Goal: Entertainment & Leisure: Consume media (video, audio)

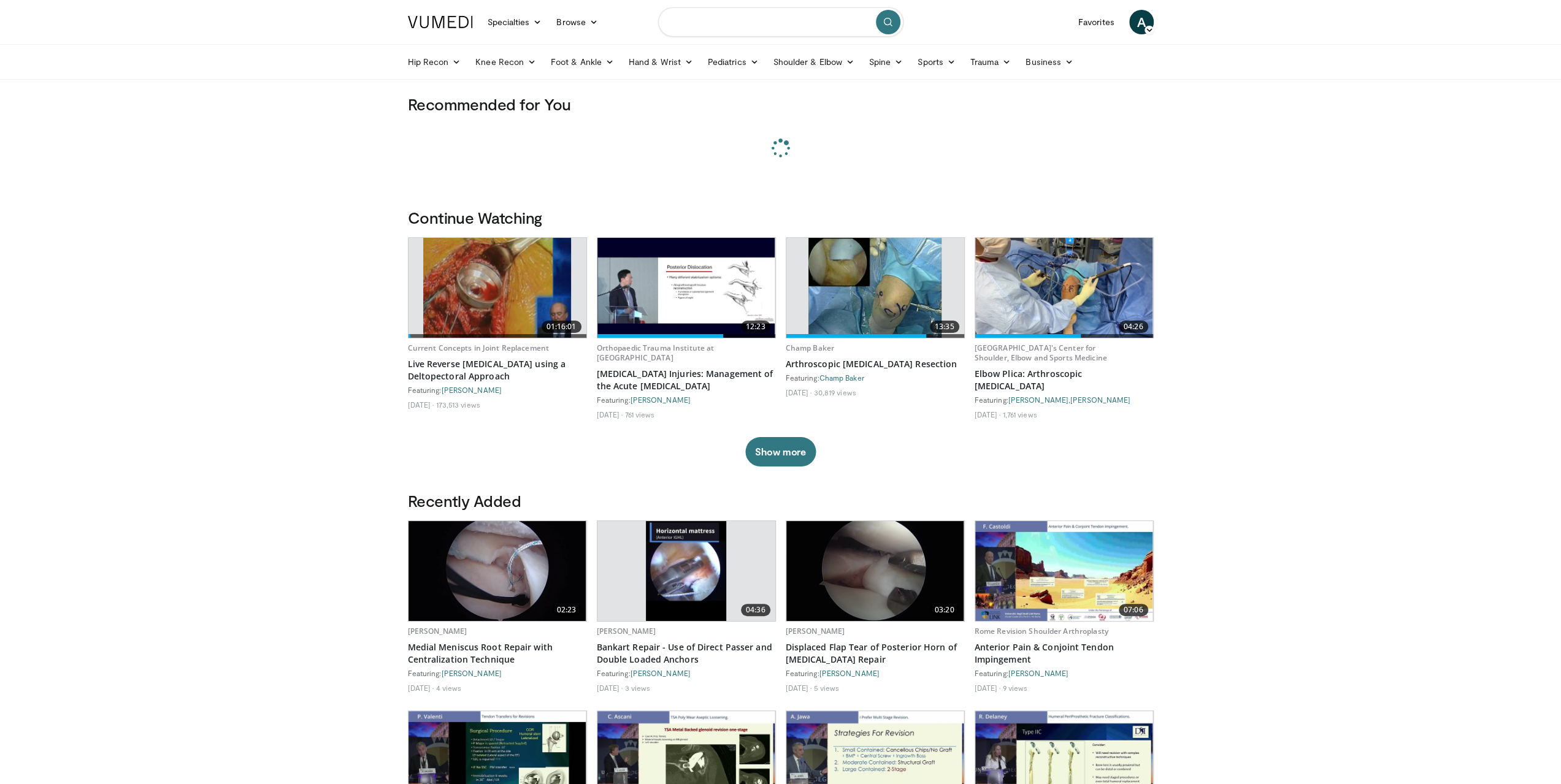
click at [735, 23] on input "Search topics, interventions" at bounding box center [780, 22] width 245 height 30
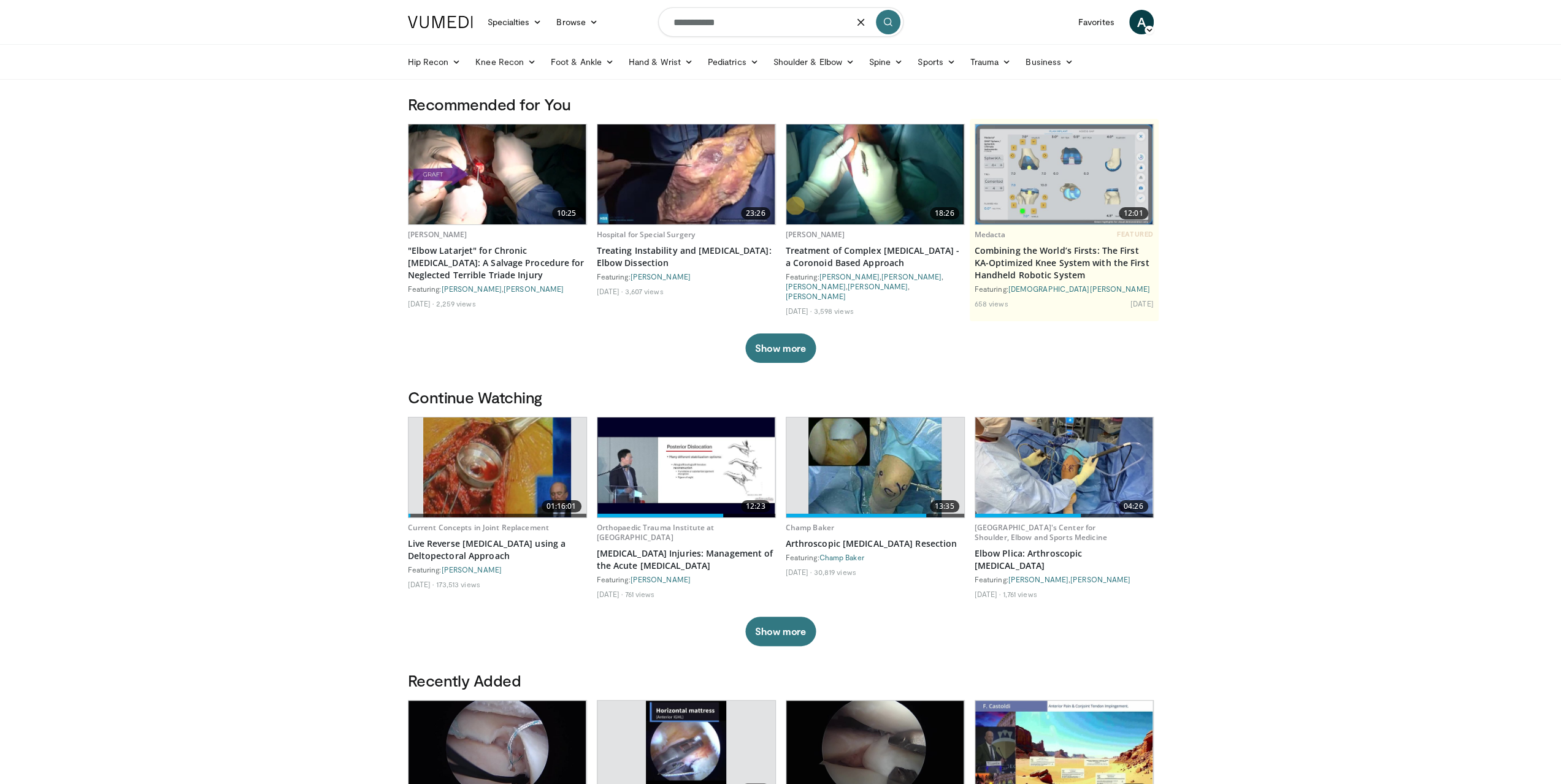
type input "**********"
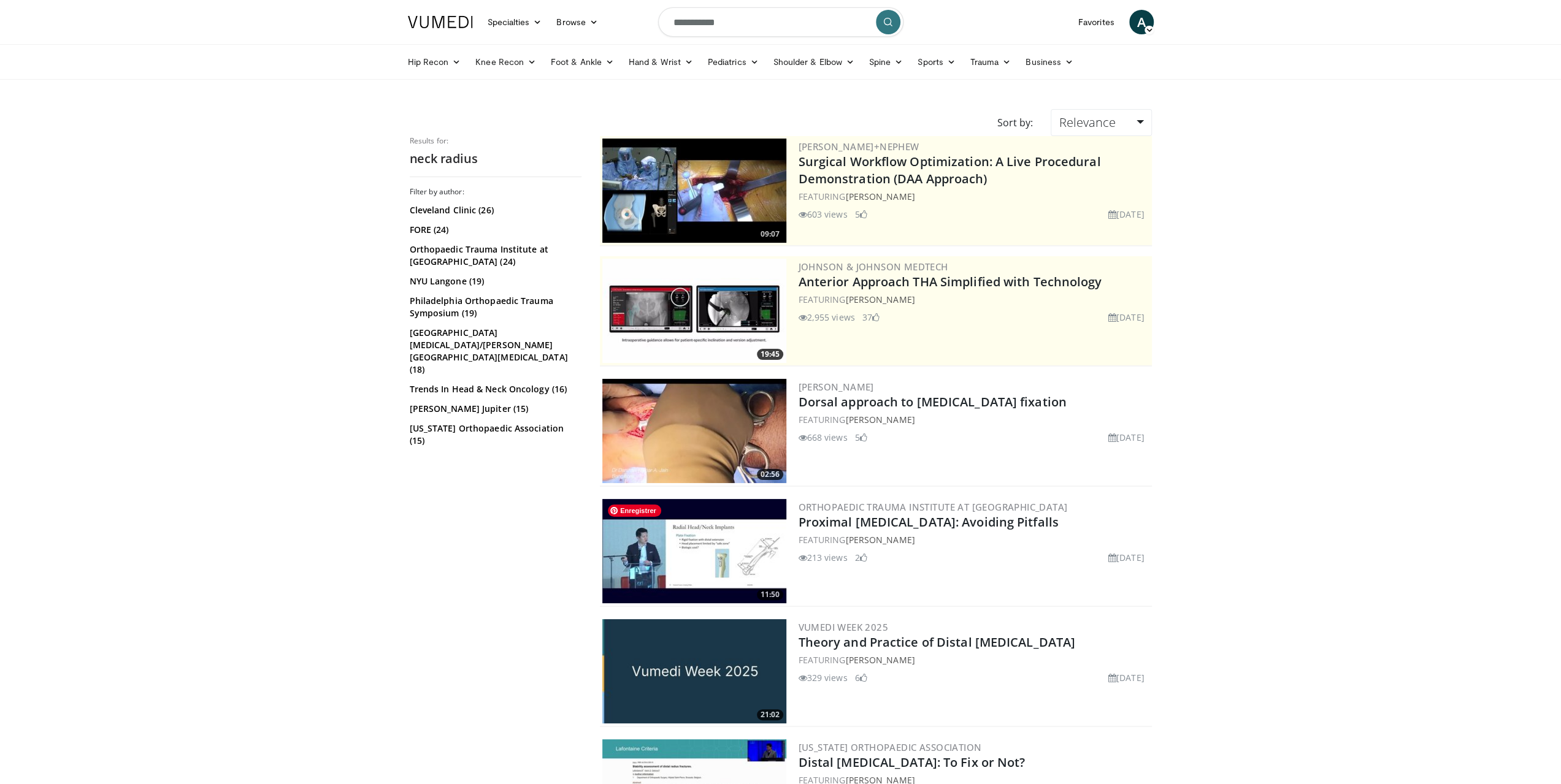
click at [713, 544] on img at bounding box center [695, 551] width 184 height 104
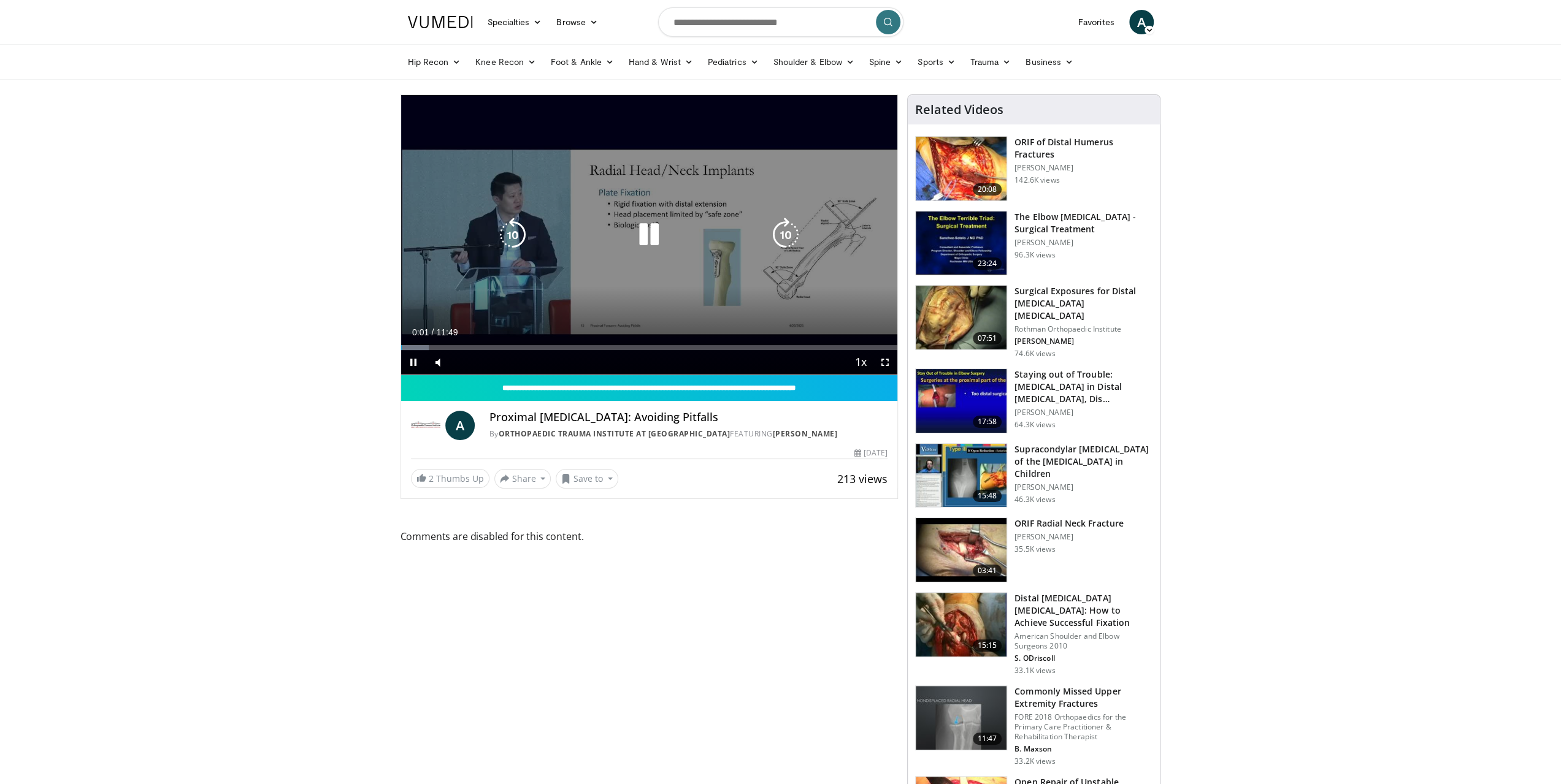
click at [646, 232] on icon "Video Player" at bounding box center [648, 235] width 34 height 34
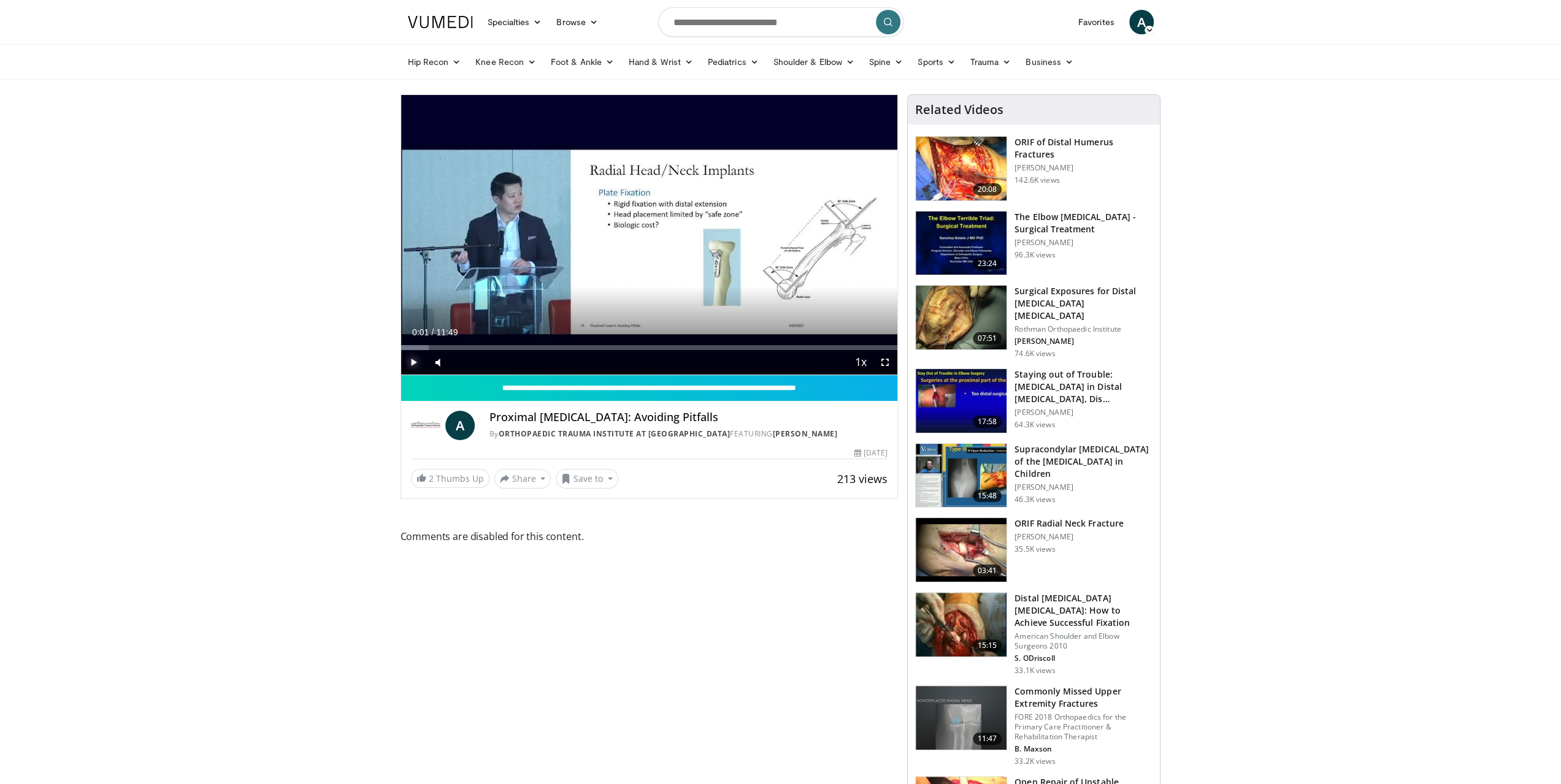
click at [410, 357] on span "Video Player" at bounding box center [414, 362] width 24 height 24
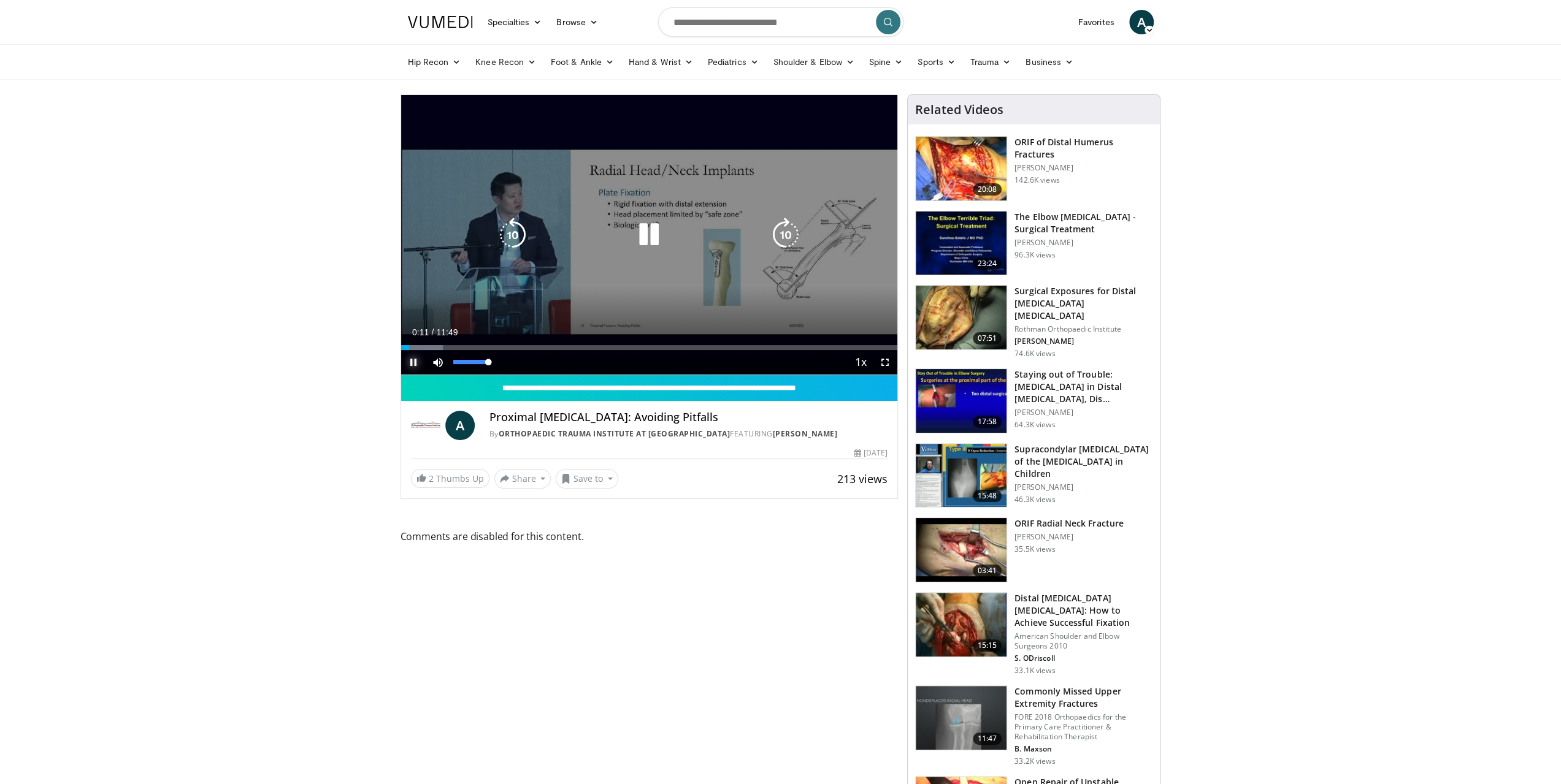
drag, startPoint x: 462, startPoint y: 362, endPoint x: 425, endPoint y: 329, distance: 49.6
click at [514, 370] on div "Current Time 0:11 / Duration 11:49 Pause Skip Backward Skip Forward Mute 100% L…" at bounding box center [649, 362] width 496 height 24
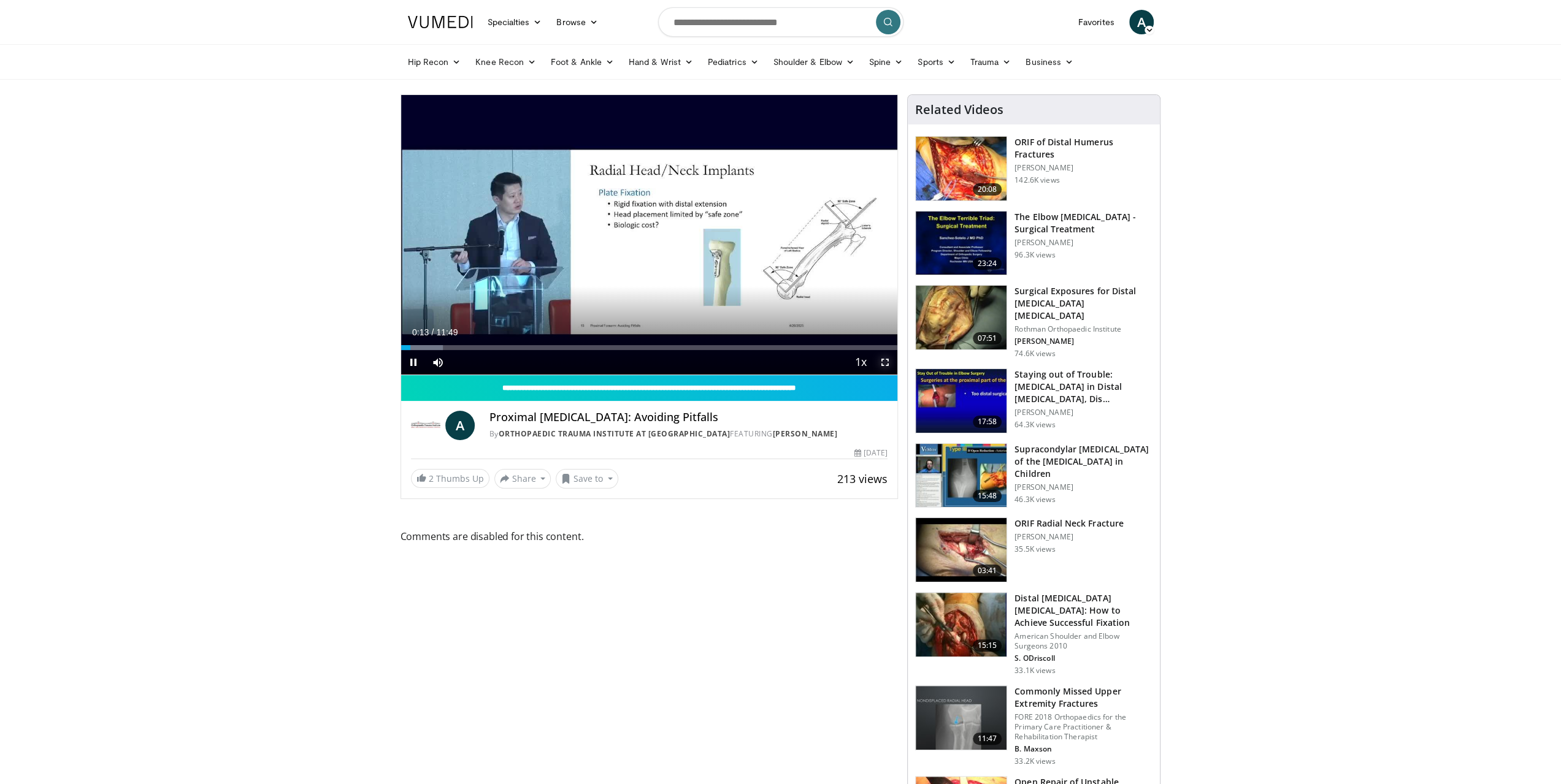
click at [889, 366] on span "Video Player" at bounding box center [885, 362] width 24 height 24
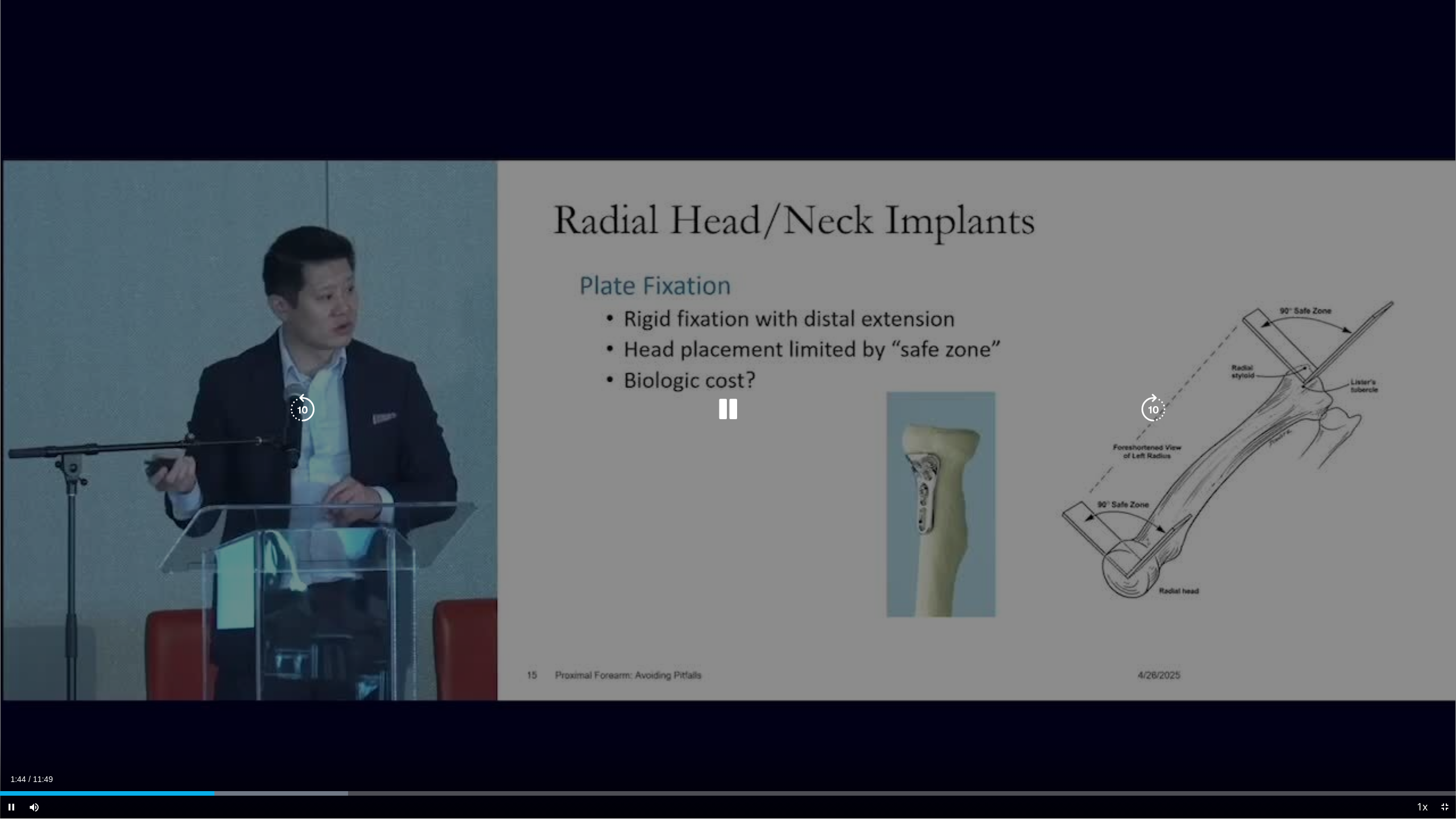
click at [735, 409] on icon "Video Player" at bounding box center [727, 410] width 32 height 32
